Goal: Task Accomplishment & Management: Manage account settings

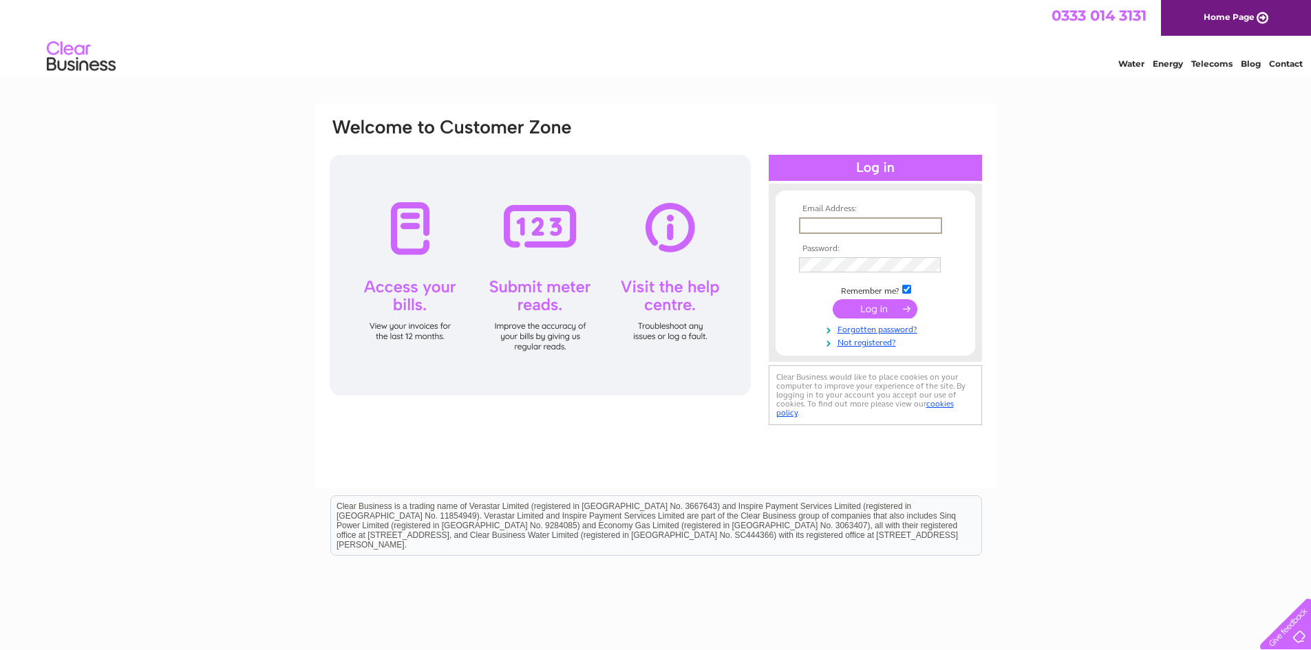
click at [831, 226] on input "text" at bounding box center [870, 225] width 143 height 17
type input "jsmithmetalsaccounts@btconnect.com"
click at [855, 256] on td at bounding box center [875, 265] width 160 height 22
click at [833, 299] on input "submit" at bounding box center [875, 308] width 85 height 19
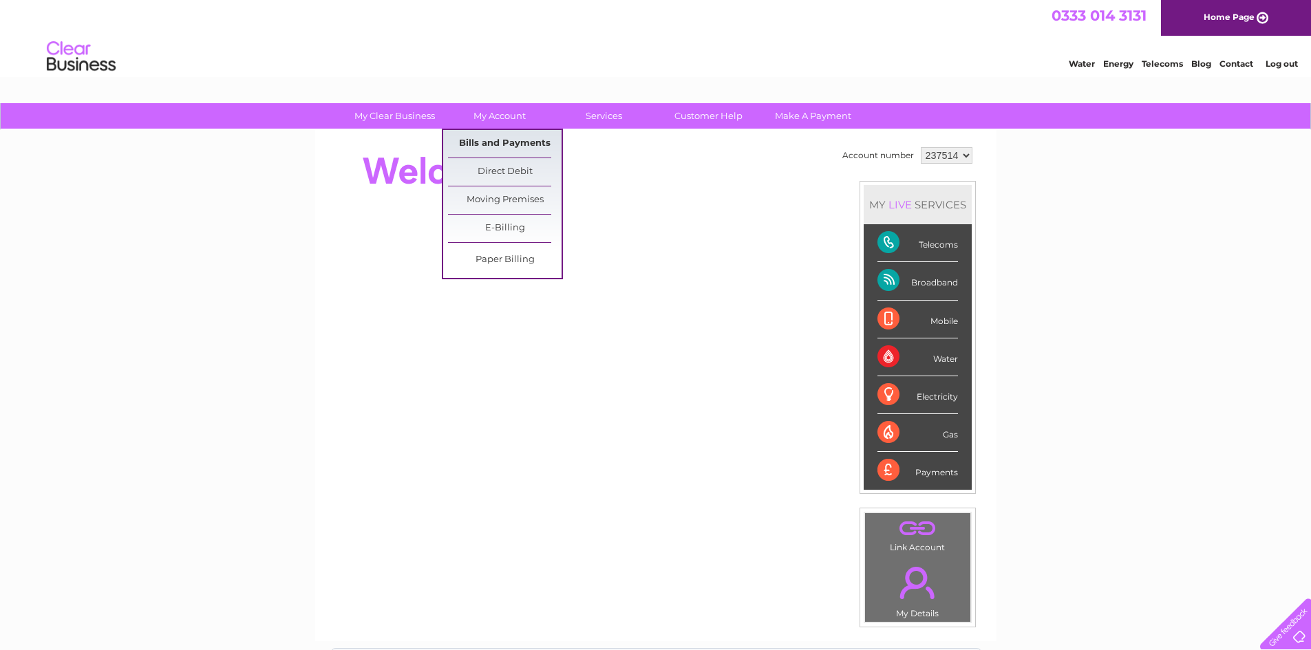
click at [474, 143] on link "Bills and Payments" at bounding box center [505, 144] width 114 height 28
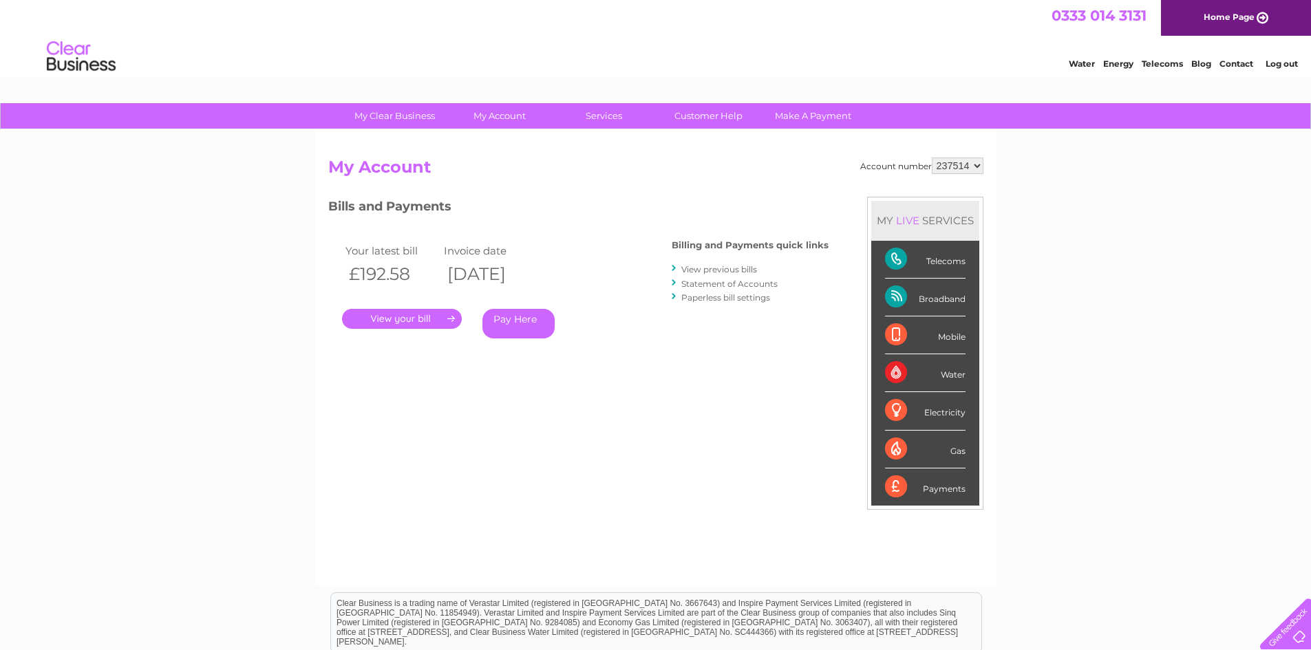
click at [416, 321] on link "." at bounding box center [402, 319] width 120 height 20
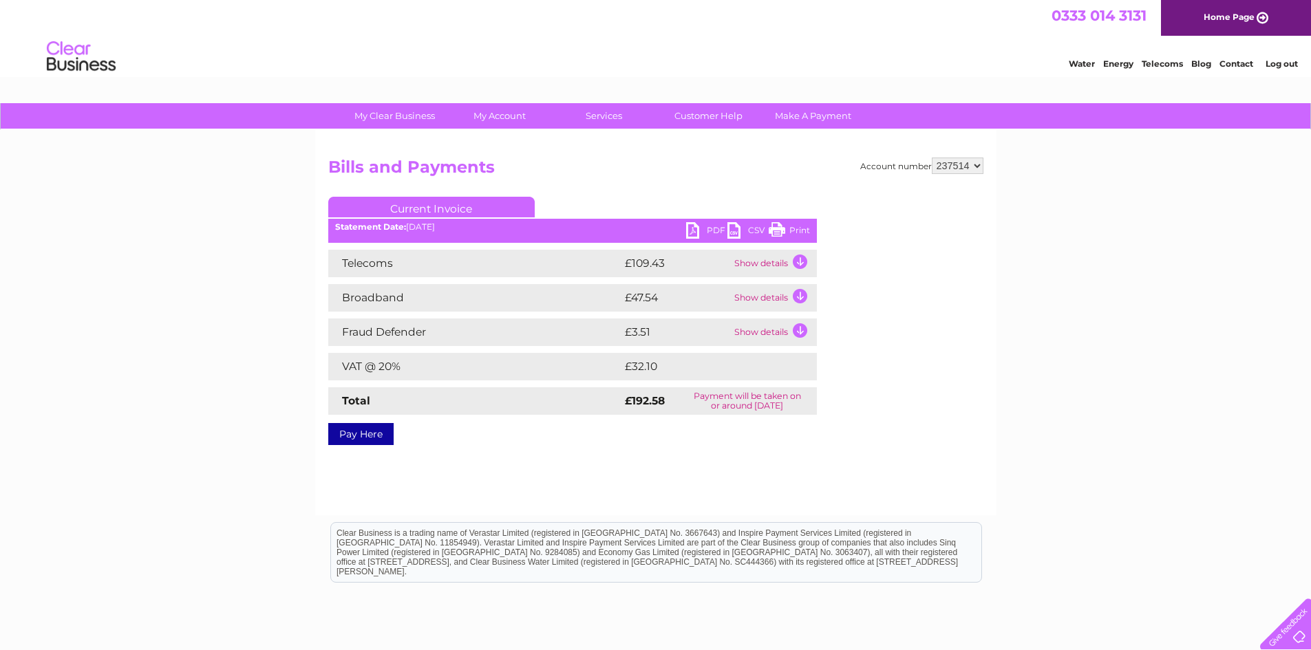
click at [779, 230] on link "Print" at bounding box center [789, 232] width 41 height 20
click at [1280, 64] on link "Log out" at bounding box center [1281, 63] width 32 height 10
